Goal: Task Accomplishment & Management: Manage account settings

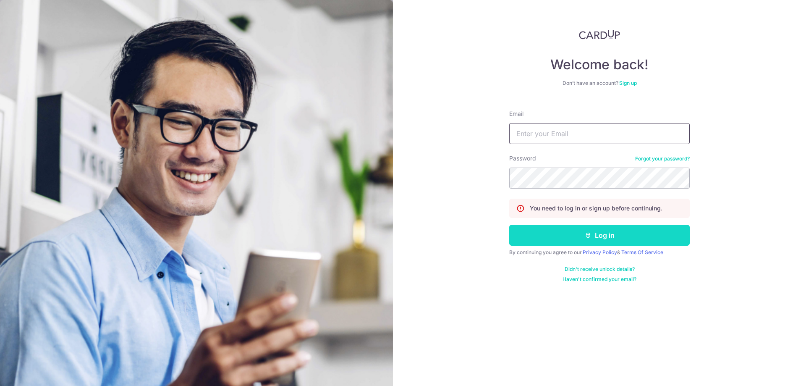
type input "[EMAIL_ADDRESS][DOMAIN_NAME]"
click at [591, 238] on icon "submit" at bounding box center [588, 235] width 7 height 7
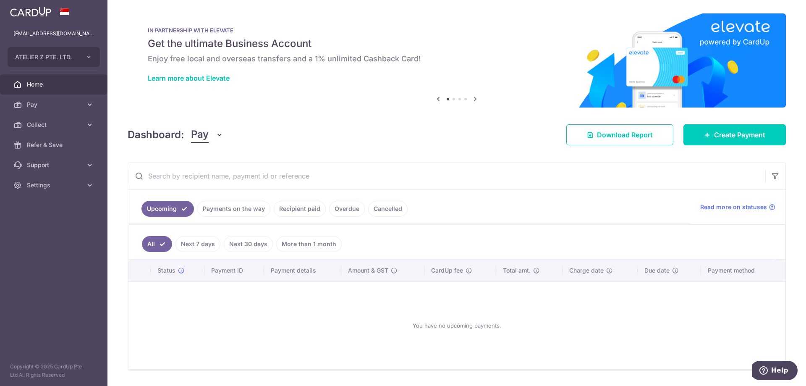
click at [244, 200] on ul "Upcoming Payments on the way Recipient paid Overdue Cancelled" at bounding box center [409, 207] width 562 height 34
click at [245, 208] on link "Payments on the way" at bounding box center [233, 209] width 73 height 16
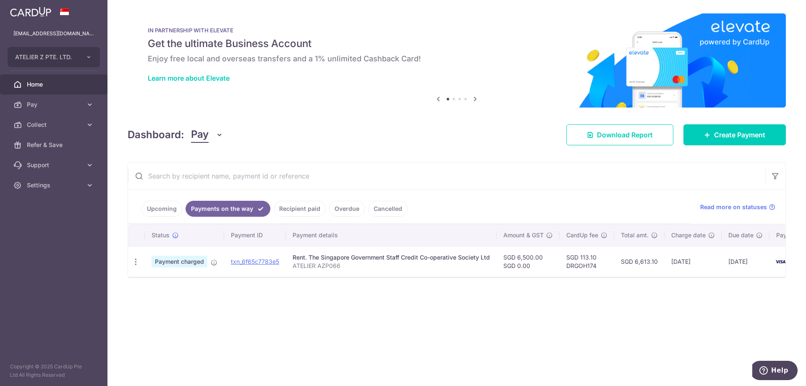
click at [295, 209] on link "Recipient paid" at bounding box center [300, 209] width 52 height 16
